Goal: Task Accomplishment & Management: Complete application form

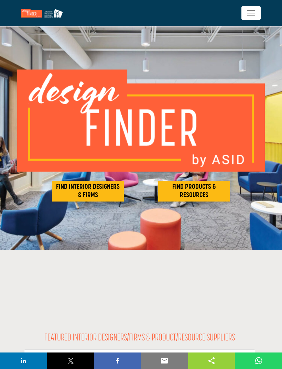
click at [94, 194] on h2 "FIND INTERIOR DESIGNERS & FIRMS" at bounding box center [88, 191] width 68 height 17
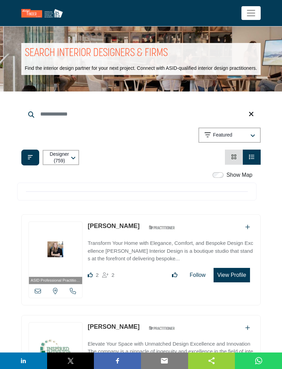
click at [30, 165] on button "Filter categories" at bounding box center [30, 158] width 18 height 16
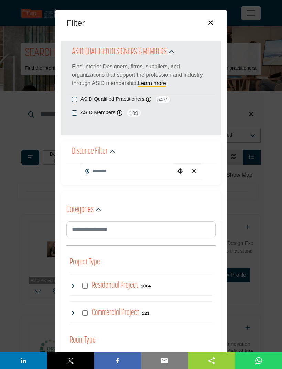
click at [132, 169] on input "Search Location" at bounding box center [128, 170] width 94 height 15
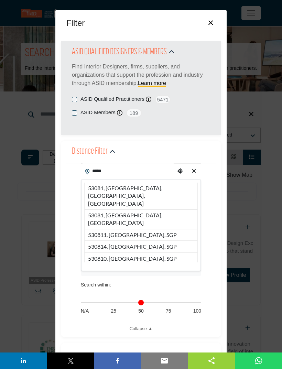
click at [144, 188] on li "53081, Sheboygan, WI, USA" at bounding box center [140, 196] width 113 height 27
type input "**********"
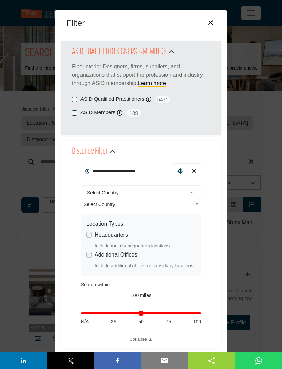
type input "**"
click at [113, 313] on input "Distance in miles" at bounding box center [141, 313] width 120 height 1
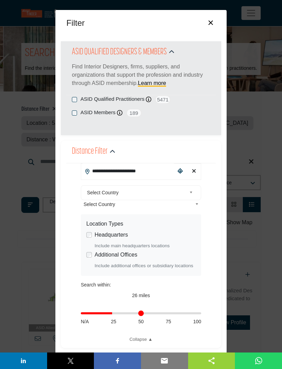
click at [144, 308] on div "Distance in miles N/A 25 50 75 100" at bounding box center [141, 317] width 120 height 28
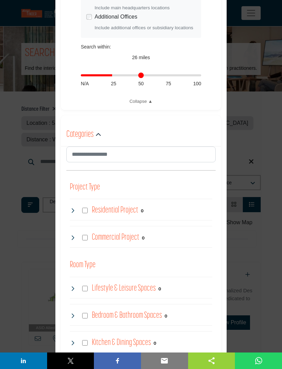
scroll to position [244, 0]
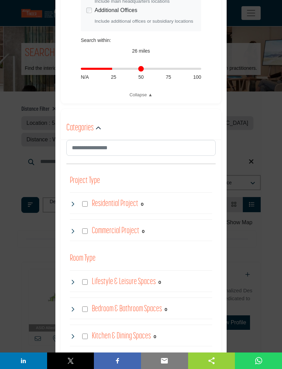
click at [72, 202] on icon at bounding box center [73, 204] width 6 height 6
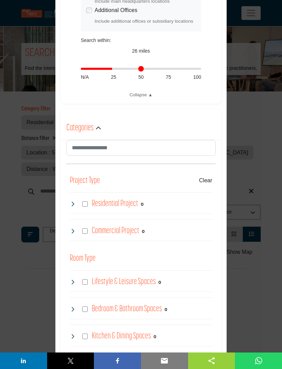
click at [74, 205] on icon at bounding box center [73, 204] width 6 height 6
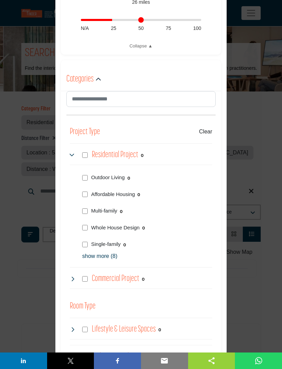
scroll to position [294, 0]
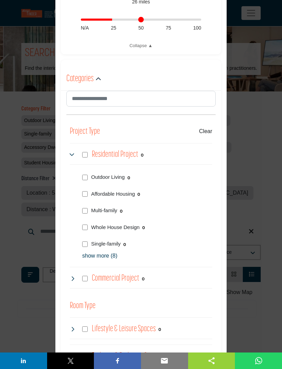
click at [110, 256] on p "show more (8)" at bounding box center [147, 256] width 130 height 8
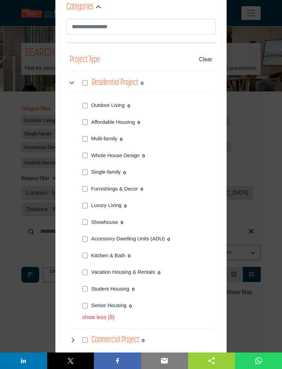
scroll to position [366, 0]
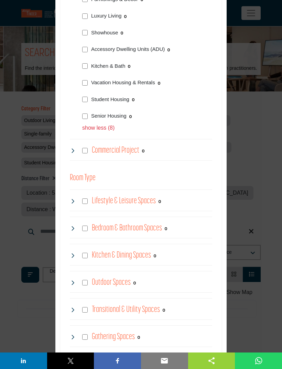
scroll to position [555, 0]
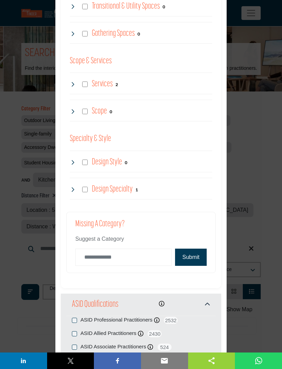
scroll to position [945, 0]
click at [194, 254] on button "Submit" at bounding box center [191, 257] width 32 height 17
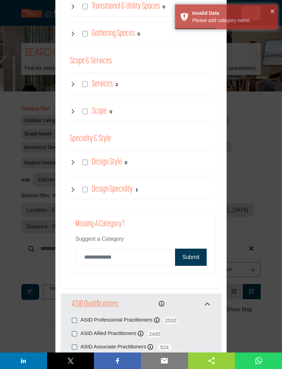
click at [269, 14] on div "Invalid Data" at bounding box center [232, 13] width 80 height 7
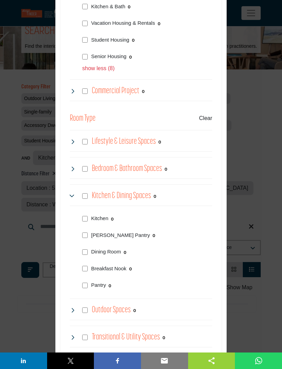
scroll to position [614, 0]
